Goal: Obtain resource: Obtain resource

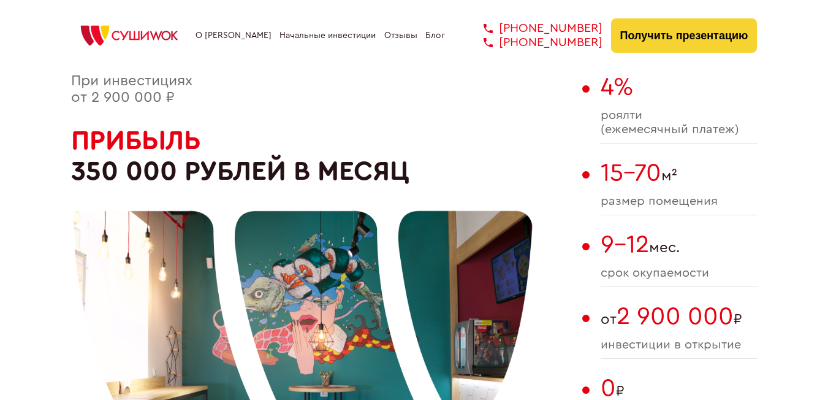
scroll to position [345, 0]
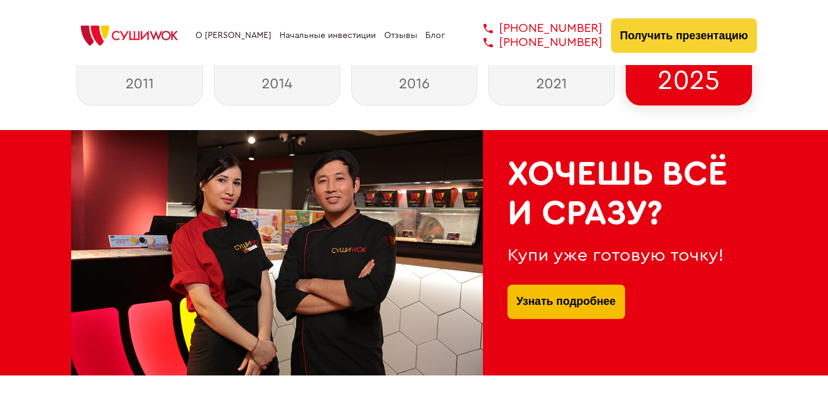
checkbox input "true"
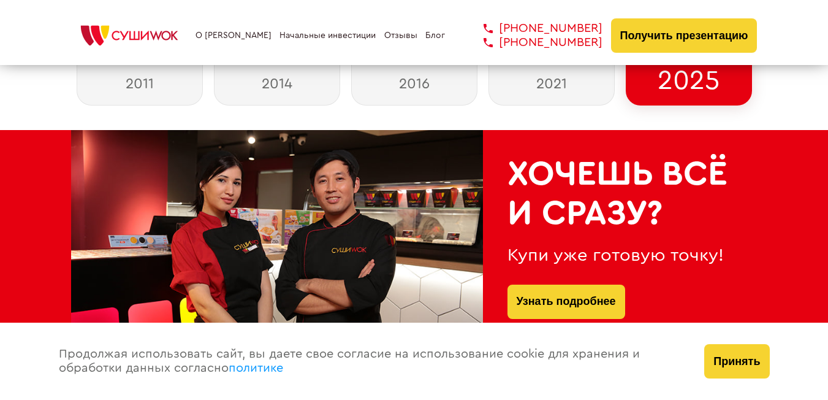
scroll to position [576, 0]
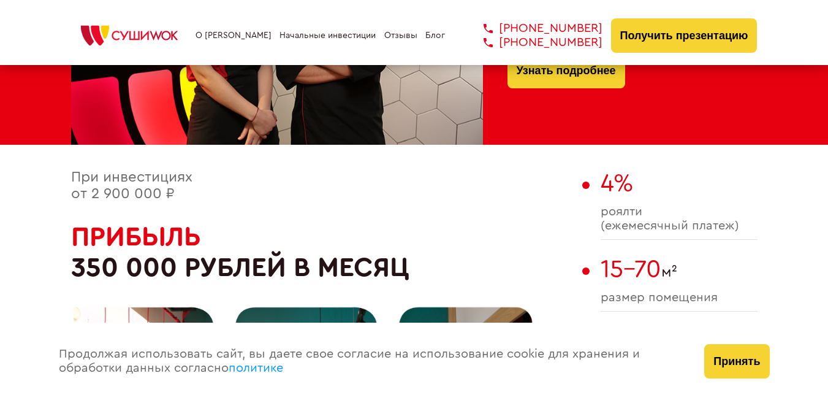
type input "WhatsApp"
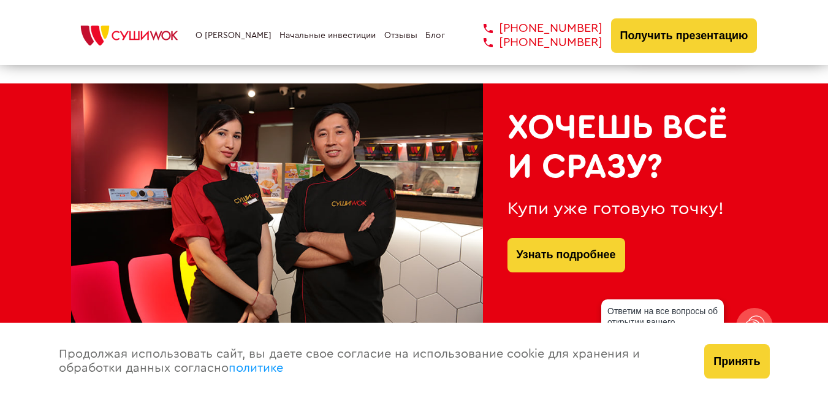
scroll to position [606, 0]
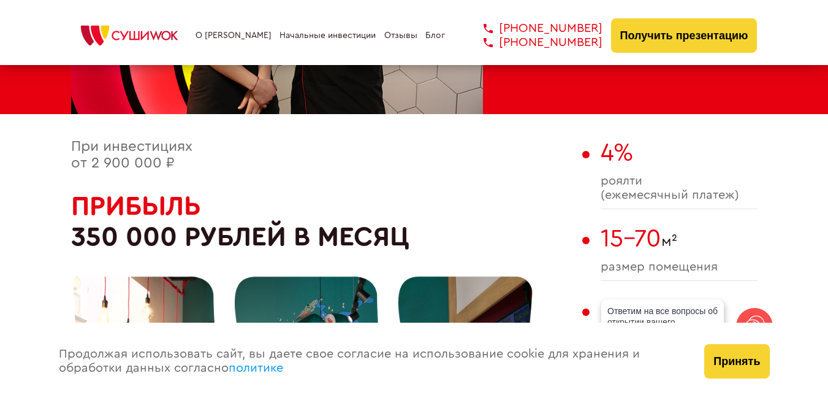
click at [391, 32] on link "Отзывы" at bounding box center [400, 36] width 33 height 10
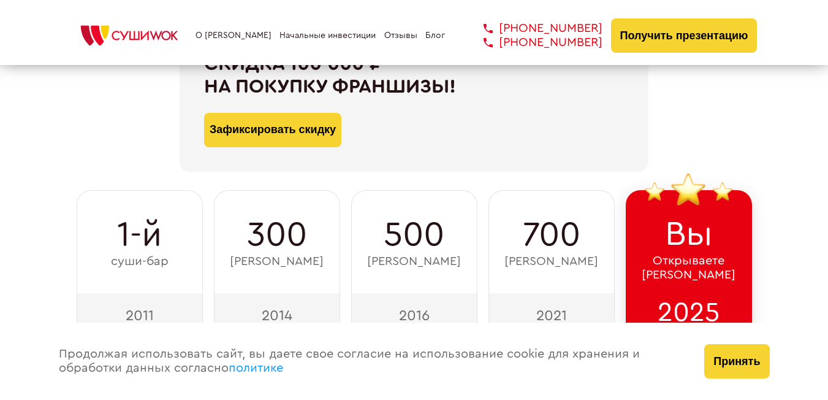
type input "WhatsApp"
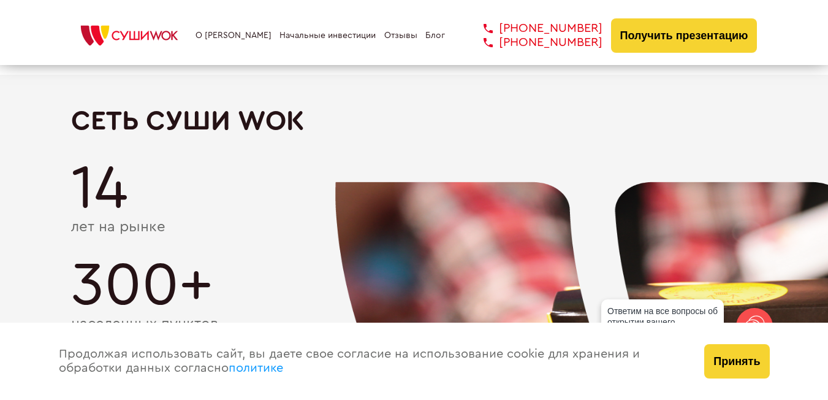
scroll to position [1841, 0]
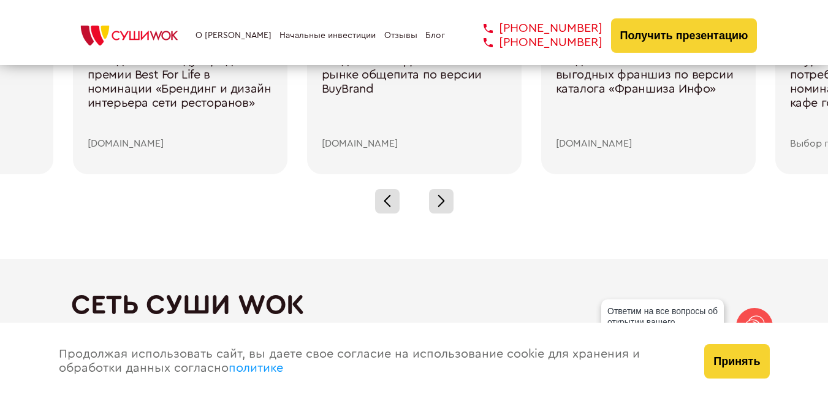
click at [407, 34] on link "Отзывы" at bounding box center [400, 36] width 33 height 10
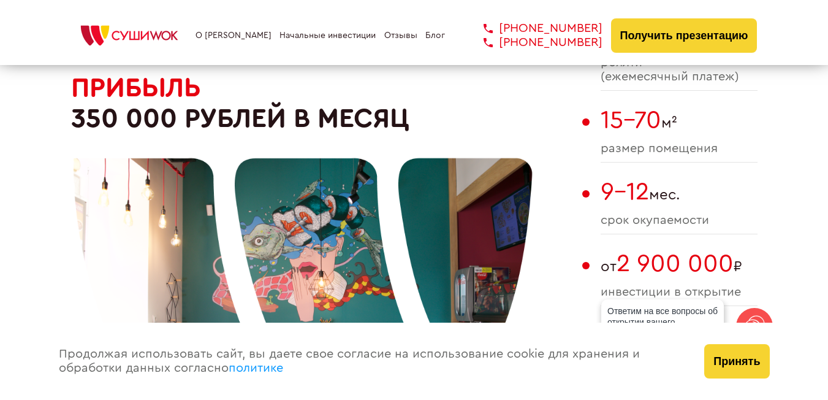
scroll to position [928, 0]
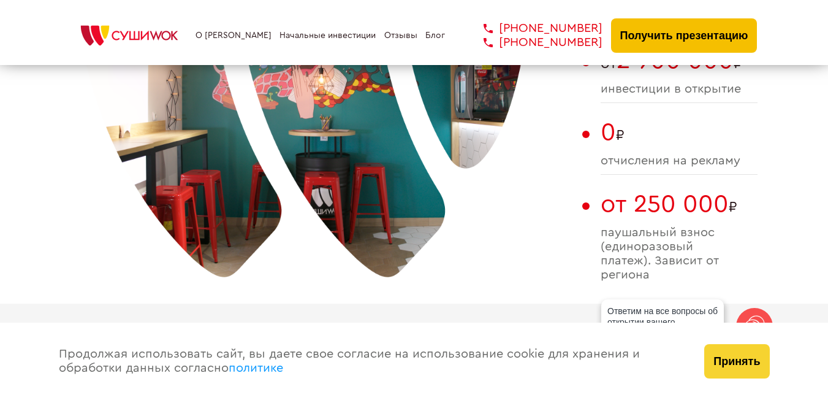
click at [682, 41] on button "Получить презентацию" at bounding box center [684, 35] width 147 height 34
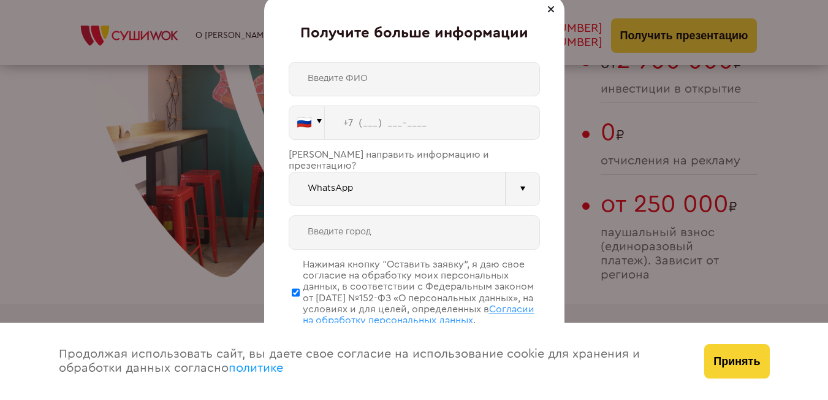
scroll to position [3575, 0]
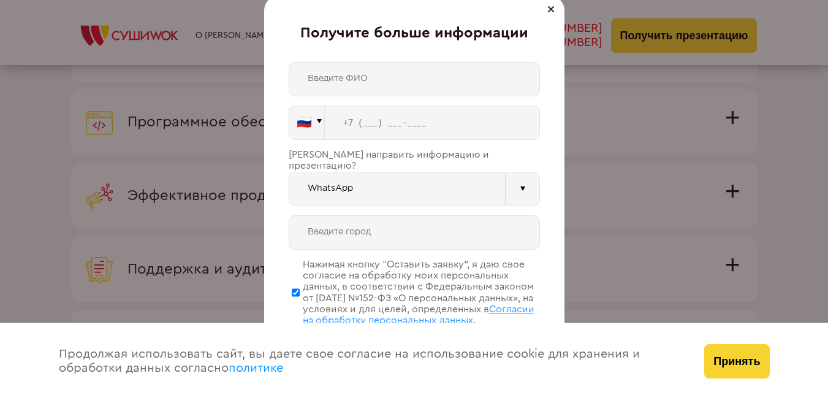
click at [435, 200] on div "🇷🇺 🇹🇷 🇧🇾 🇰🇬 🇰🇿 🇦🇿 🇦🇲 🇬🇪 🇷🇺 Vider" at bounding box center [414, 216] width 251 height 308
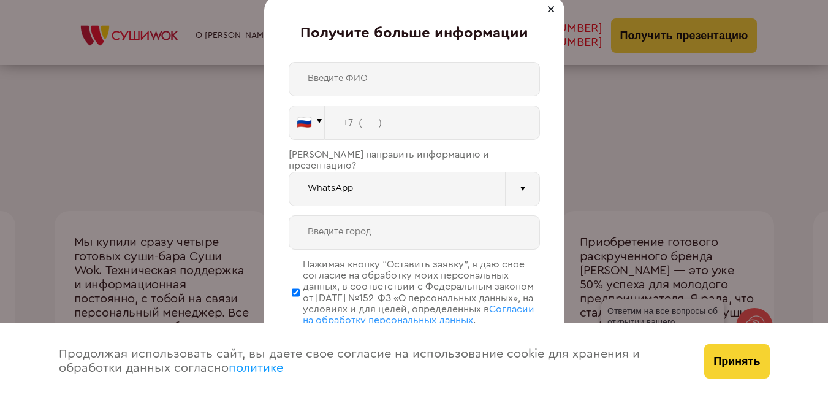
scroll to position [4371, 0]
